Goal: Obtain resource: Obtain resource

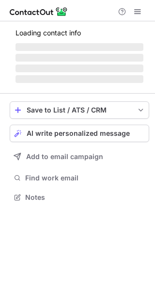
scroll to position [187, 155]
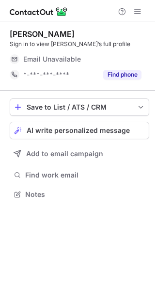
click at [144, 12] on div at bounding box center [129, 12] width 31 height 12
click at [141, 10] on button at bounding box center [138, 12] width 12 height 12
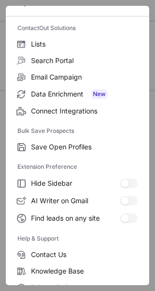
scroll to position [113, 0]
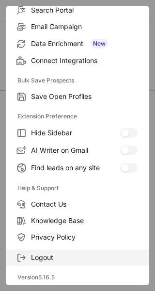
click at [73, 258] on span "Logout" at bounding box center [84, 257] width 107 height 9
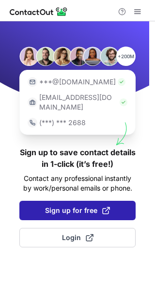
click at [73, 205] on span "Sign up for free" at bounding box center [77, 210] width 65 height 10
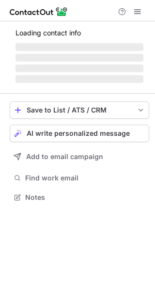
scroll to position [187, 155]
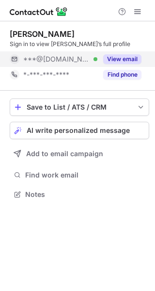
scroll to position [187, 155]
click at [133, 59] on button "View email" at bounding box center [122, 59] width 38 height 10
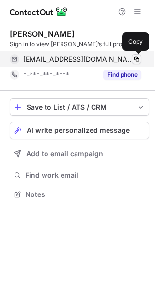
click at [135, 58] on span at bounding box center [137, 59] width 8 height 8
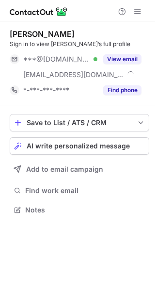
scroll to position [203, 155]
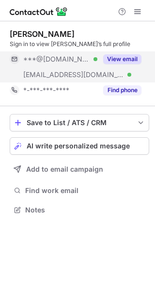
click at [126, 55] on button "View email" at bounding box center [122, 59] width 38 height 10
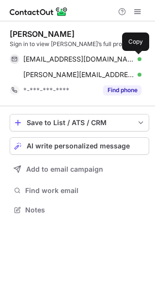
click at [133, 59] on span at bounding box center [137, 59] width 8 height 8
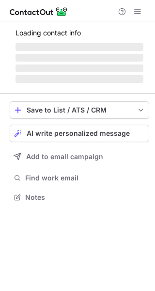
scroll to position [187, 155]
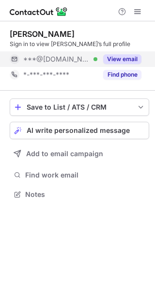
click at [130, 57] on button "View email" at bounding box center [122, 59] width 38 height 10
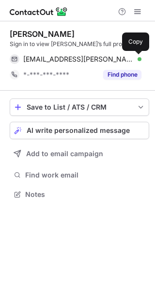
click at [134, 58] on span at bounding box center [137, 59] width 8 height 8
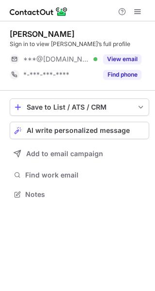
scroll to position [187, 155]
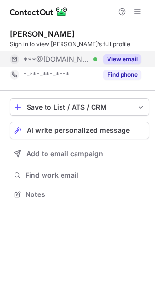
click at [132, 59] on button "View email" at bounding box center [122, 59] width 38 height 10
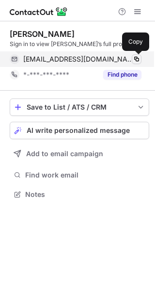
click at [135, 59] on span at bounding box center [137, 59] width 8 height 8
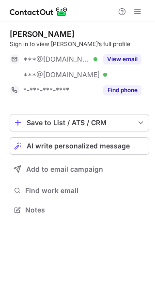
scroll to position [203, 155]
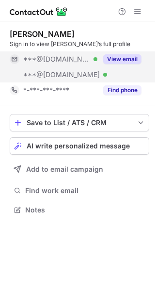
click at [134, 52] on div "View email" at bounding box center [119, 58] width 44 height 15
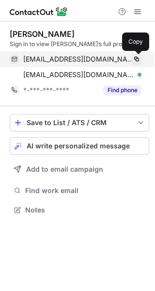
click at [137, 57] on span at bounding box center [137, 59] width 8 height 8
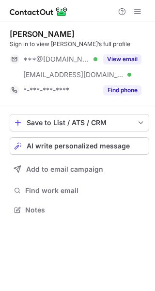
scroll to position [203, 155]
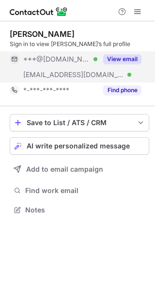
click at [129, 57] on button "View email" at bounding box center [122, 59] width 38 height 10
